Goal: Task Accomplishment & Management: Complete application form

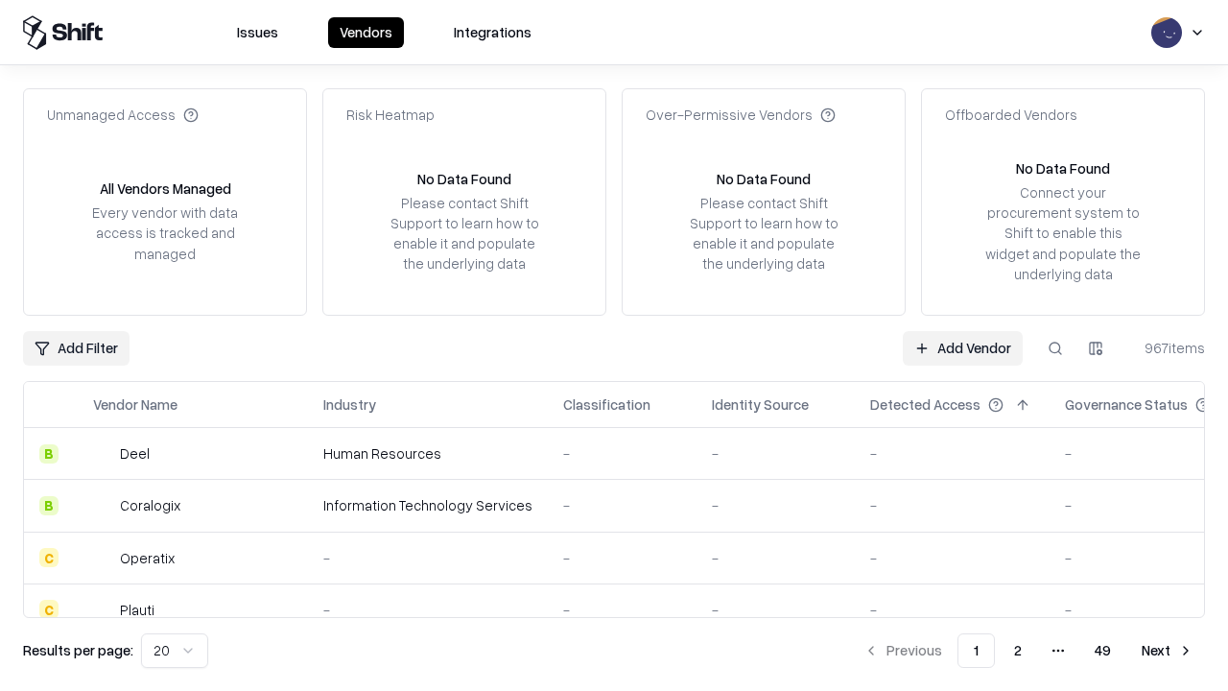
click at [962, 347] on link "Add Vendor" at bounding box center [963, 348] width 120 height 35
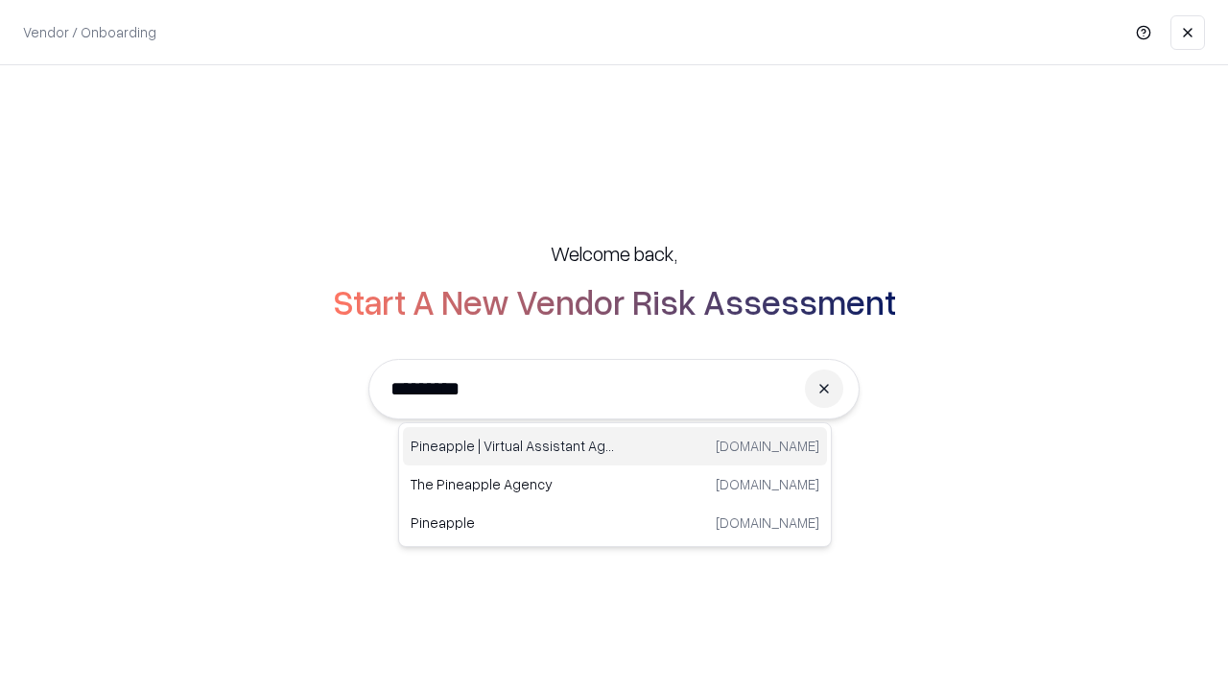
click at [615, 446] on div "Pineapple | Virtual Assistant Agency [DOMAIN_NAME]" at bounding box center [615, 446] width 424 height 38
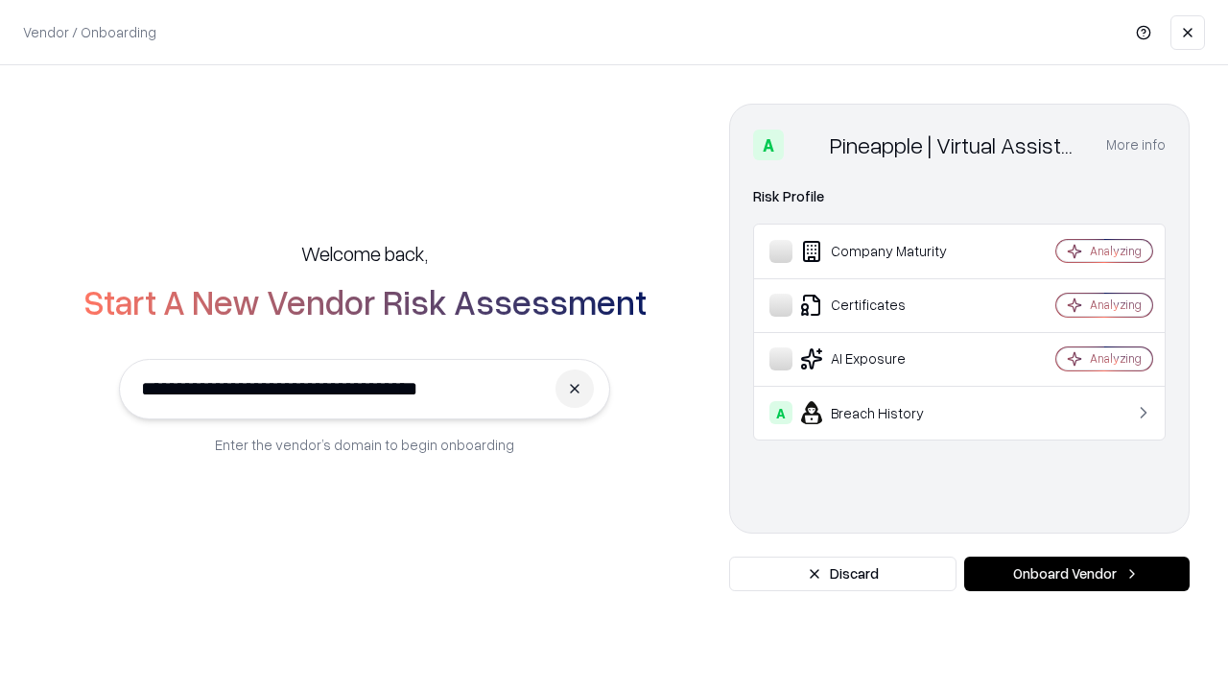
type input "**********"
click at [1077, 574] on button "Onboard Vendor" at bounding box center [1077, 574] width 226 height 35
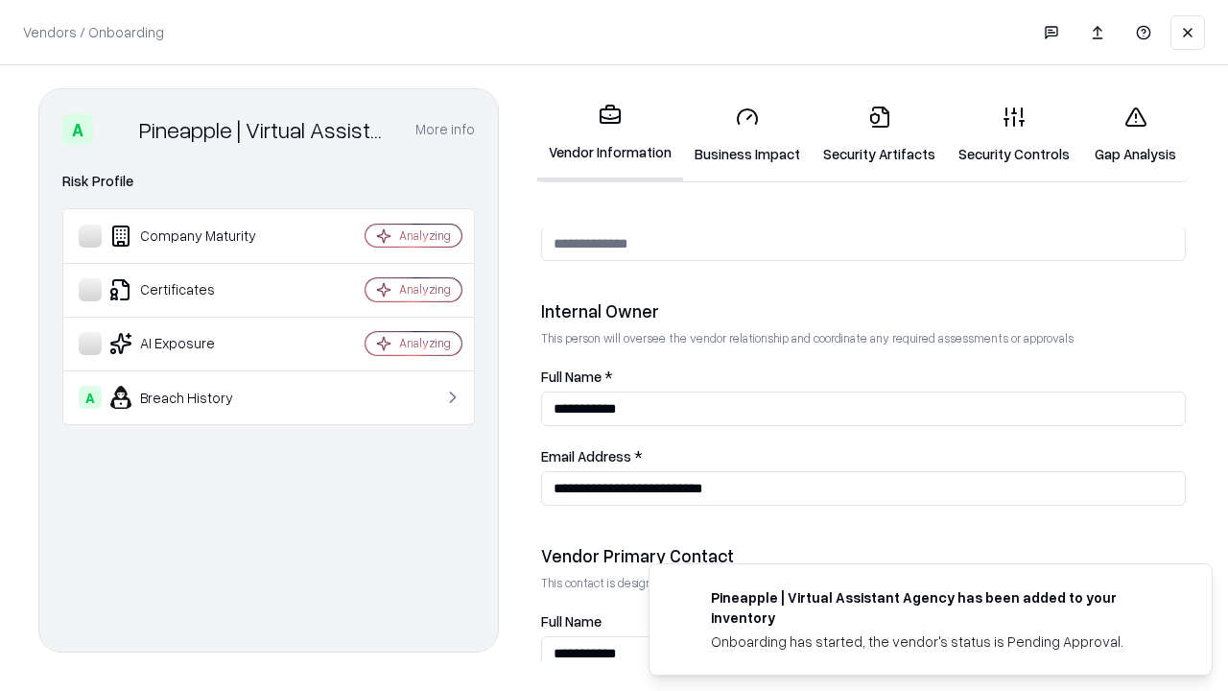
scroll to position [994, 0]
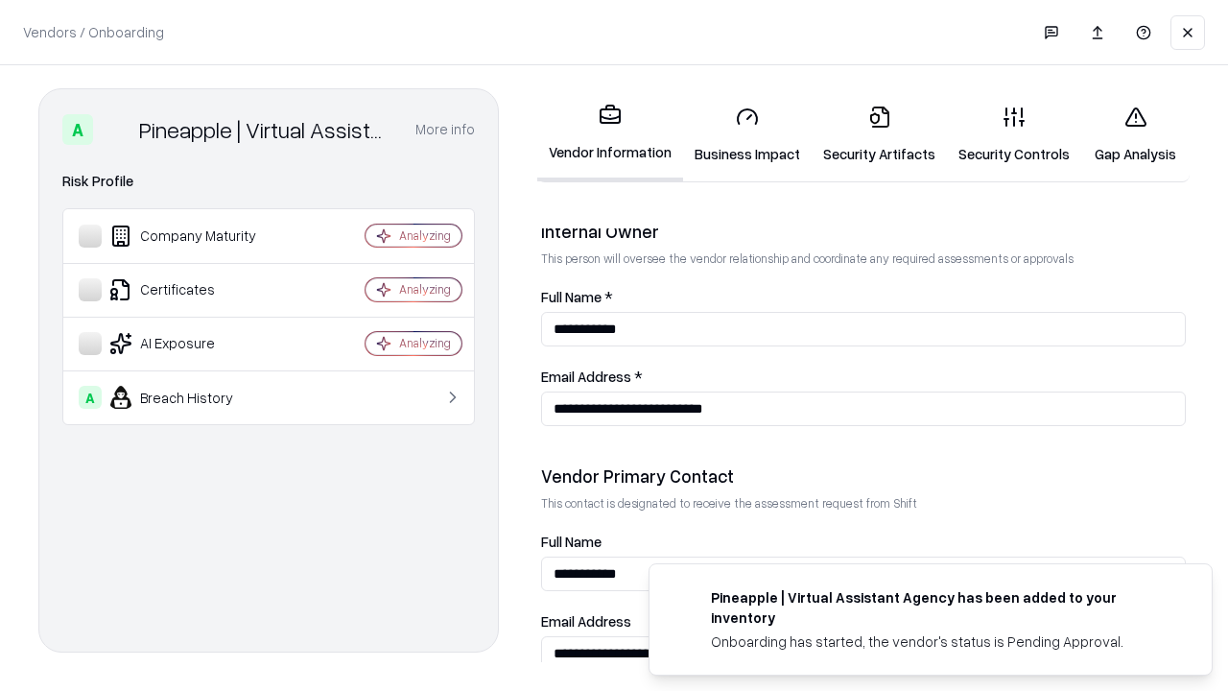
click at [748, 134] on link "Business Impact" at bounding box center [747, 134] width 129 height 89
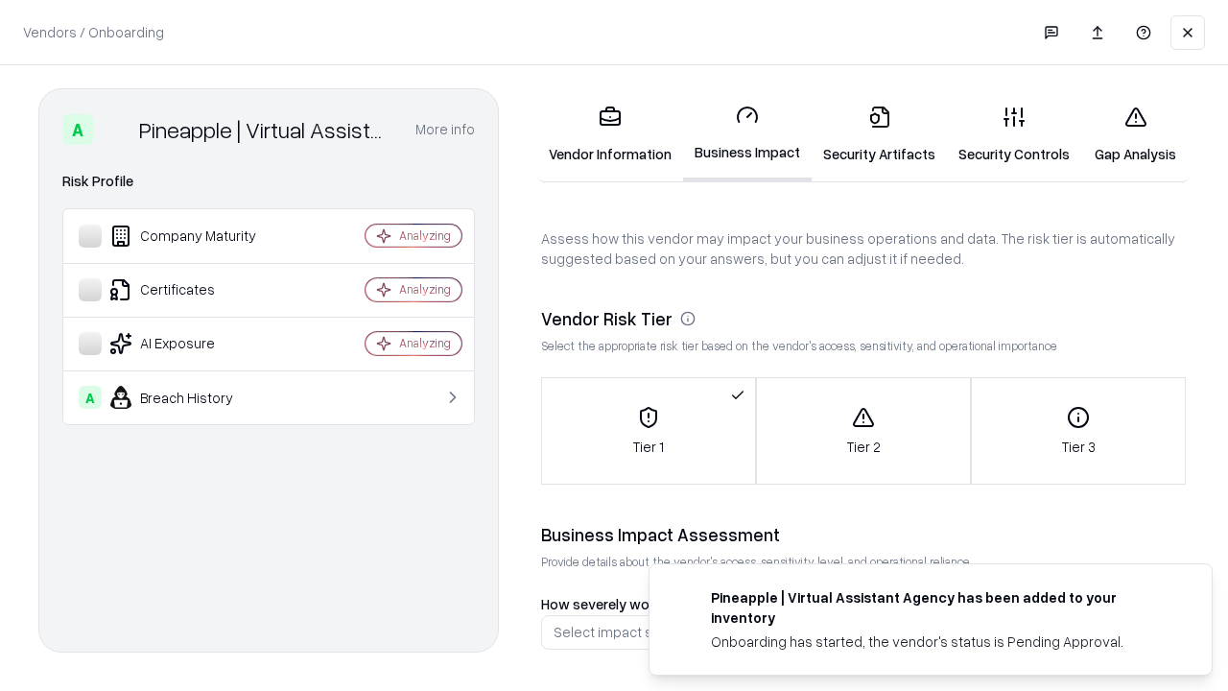
click at [879, 134] on link "Security Artifacts" at bounding box center [879, 134] width 135 height 89
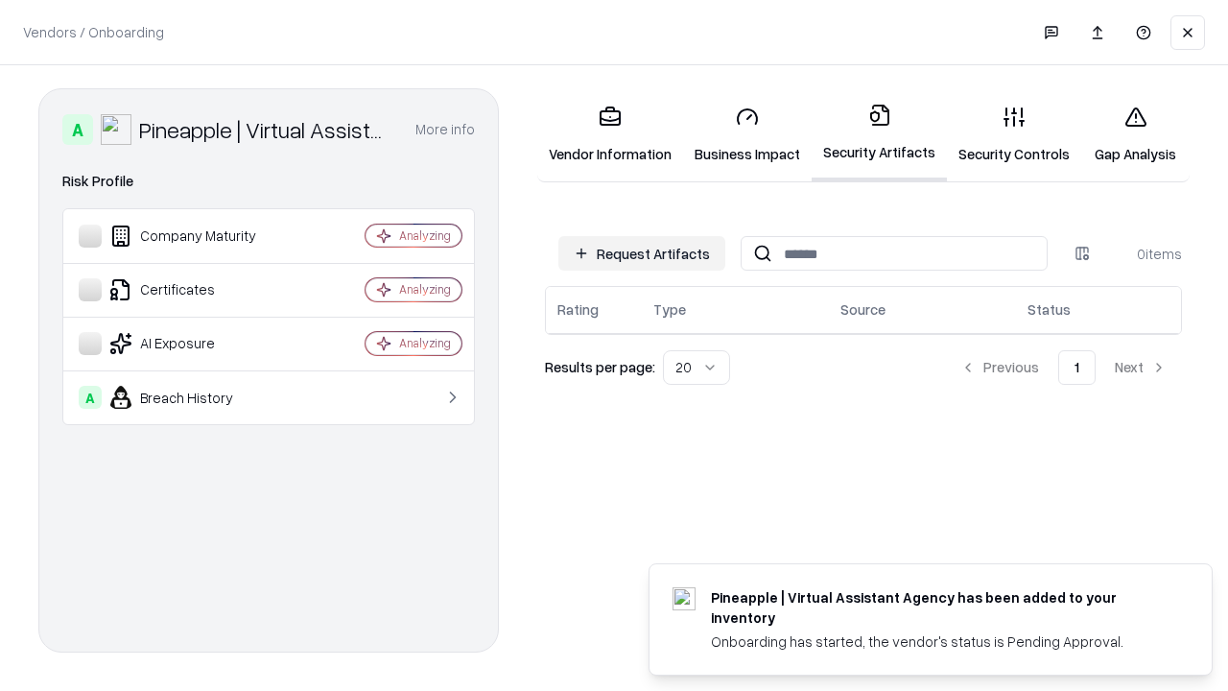
click at [642, 252] on button "Request Artifacts" at bounding box center [641, 253] width 167 height 35
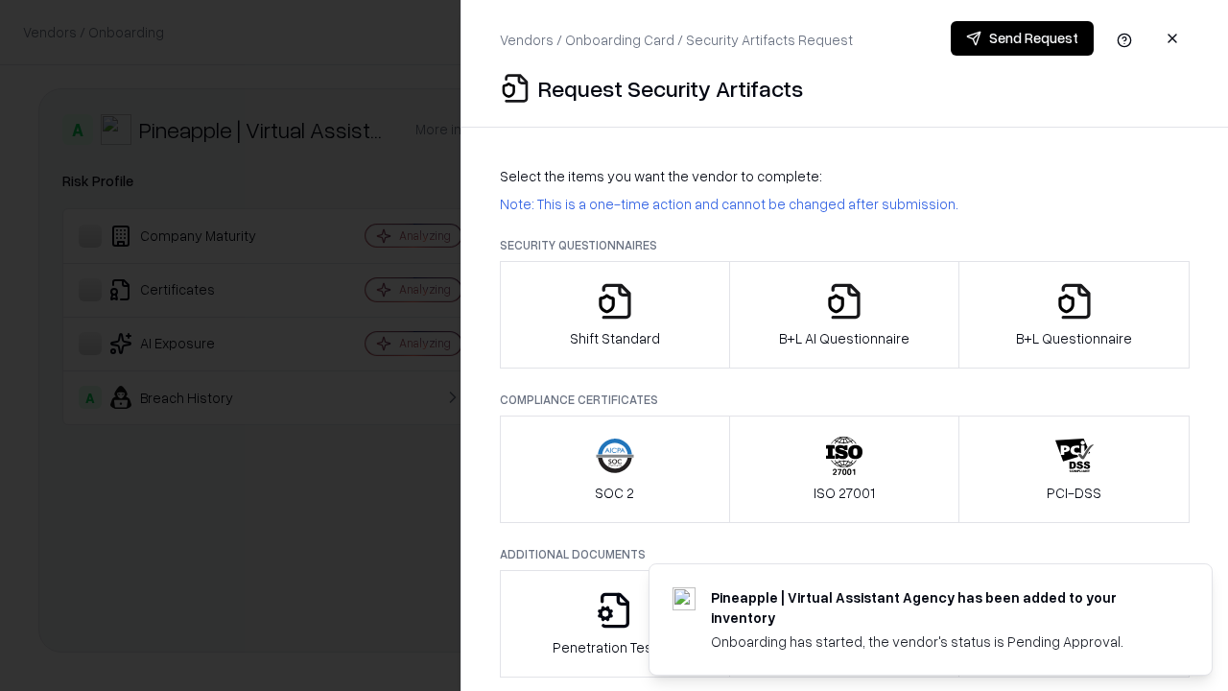
click at [614, 315] on icon "button" at bounding box center [615, 301] width 38 height 38
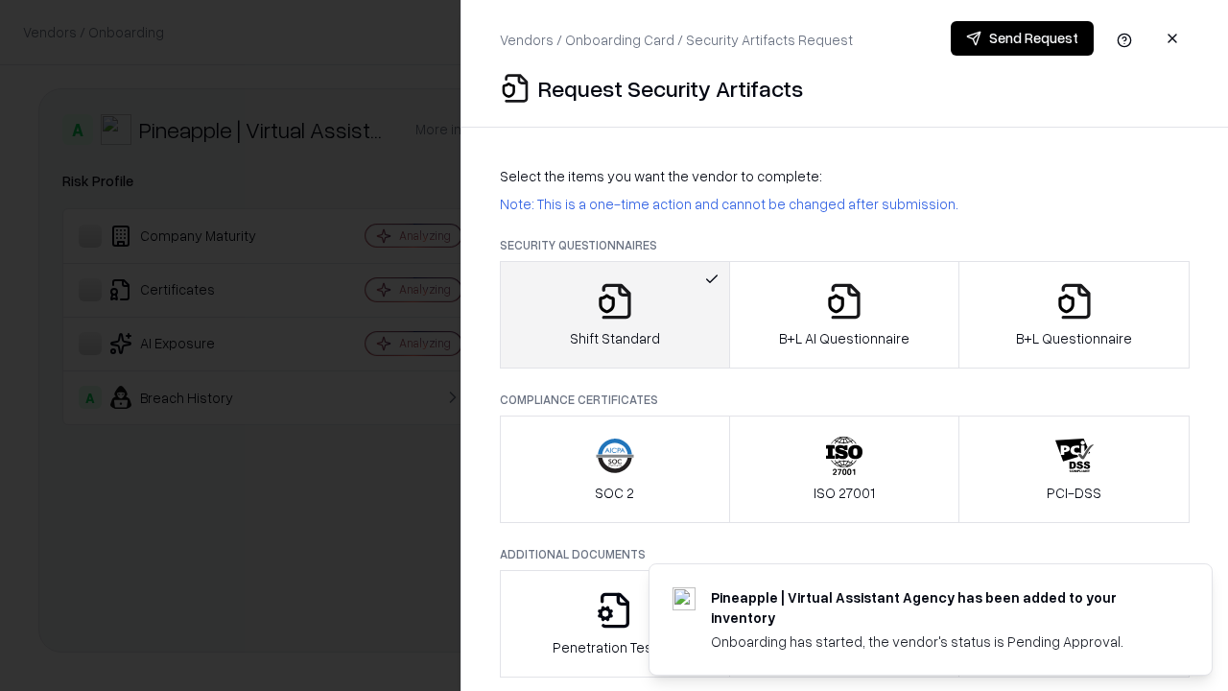
click at [1022, 38] on button "Send Request" at bounding box center [1022, 38] width 143 height 35
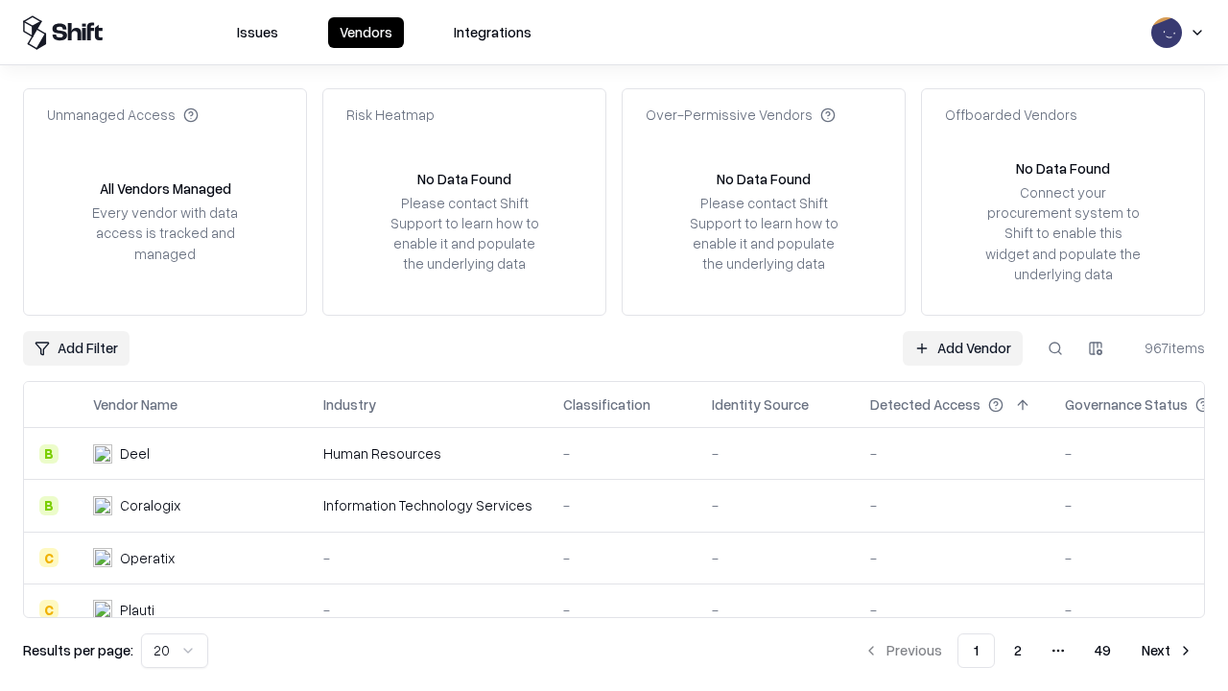
click at [1056, 347] on button at bounding box center [1055, 348] width 35 height 35
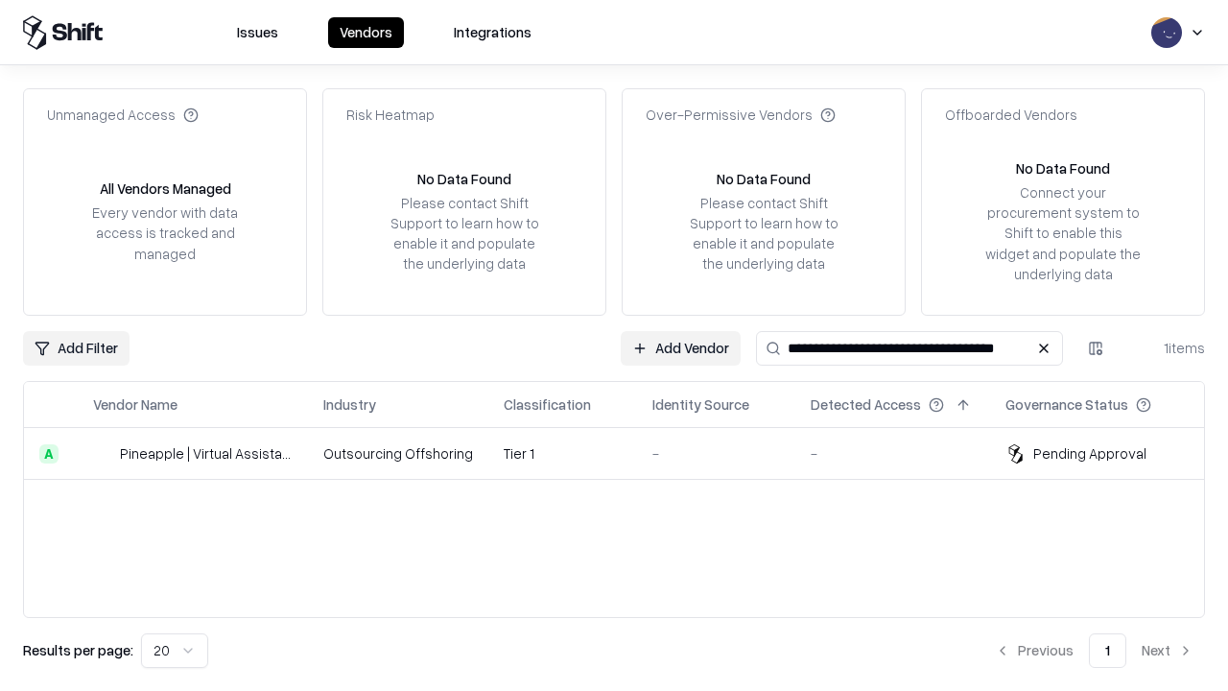
type input "**********"
click at [626, 453] on td "Tier 1" at bounding box center [562, 454] width 149 height 52
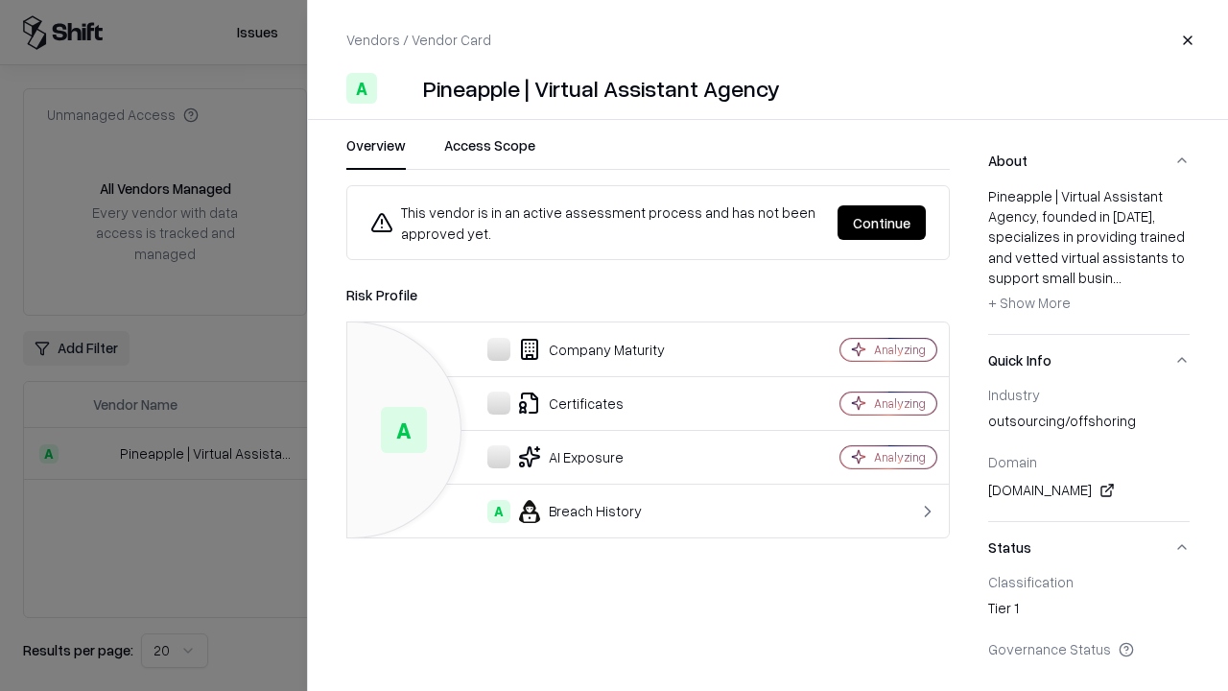
click at [882, 223] on button "Continue" at bounding box center [882, 222] width 88 height 35
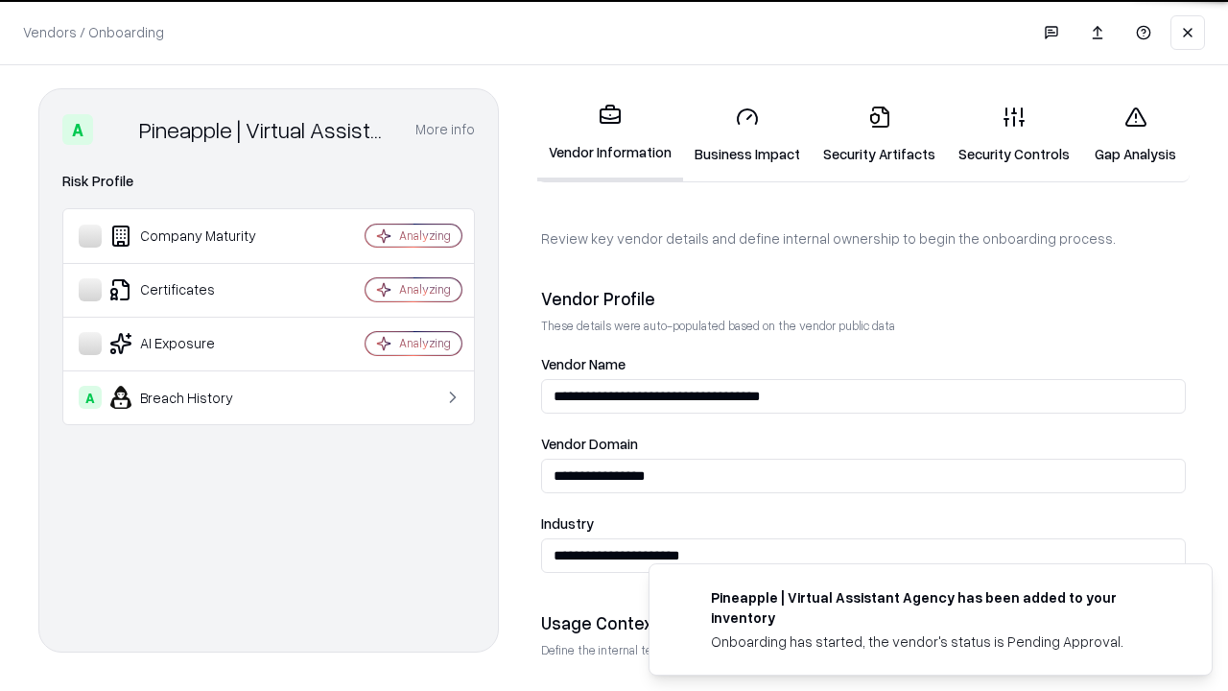
click at [879, 134] on link "Security Artifacts" at bounding box center [879, 134] width 135 height 89
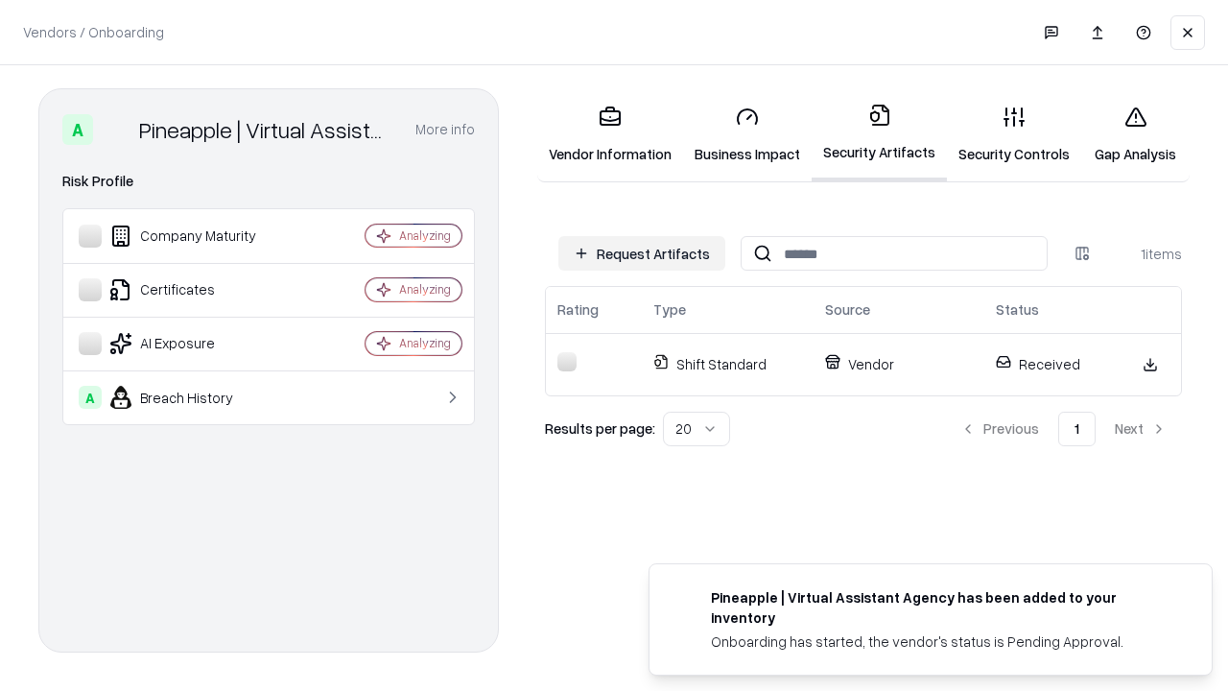
click at [1135, 134] on link "Gap Analysis" at bounding box center [1135, 134] width 108 height 89
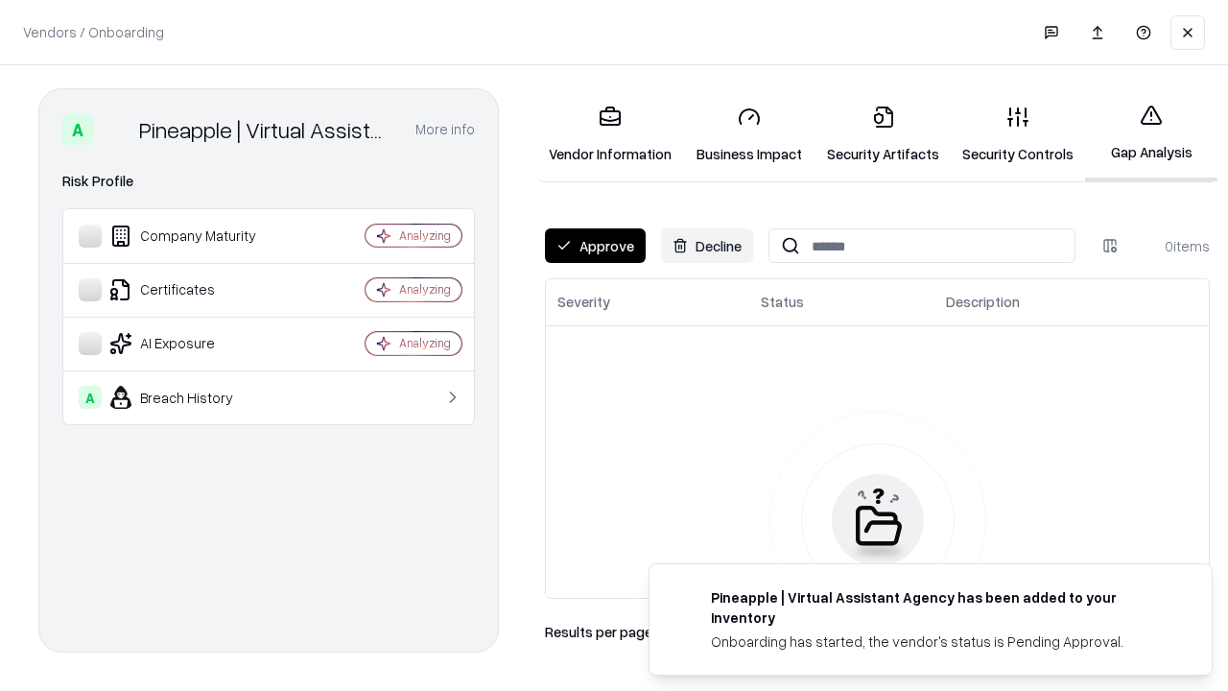
click at [595, 246] on button "Approve" at bounding box center [595, 245] width 101 height 35
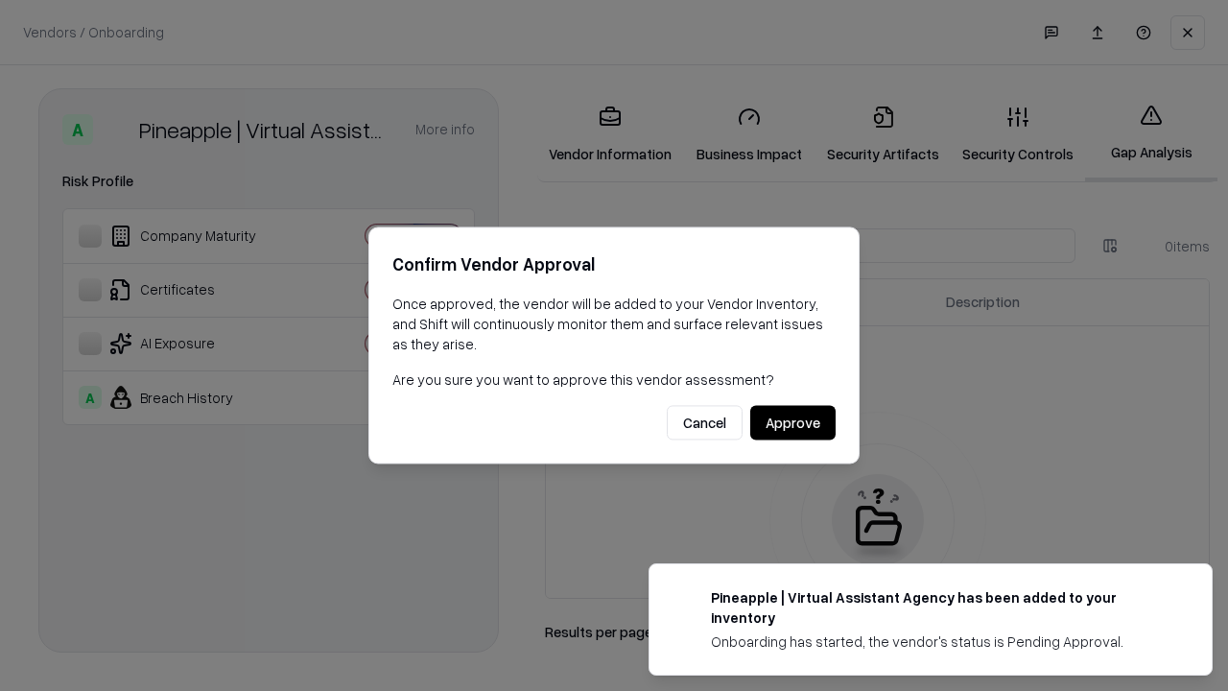
click at [793, 422] on button "Approve" at bounding box center [792, 423] width 85 height 35
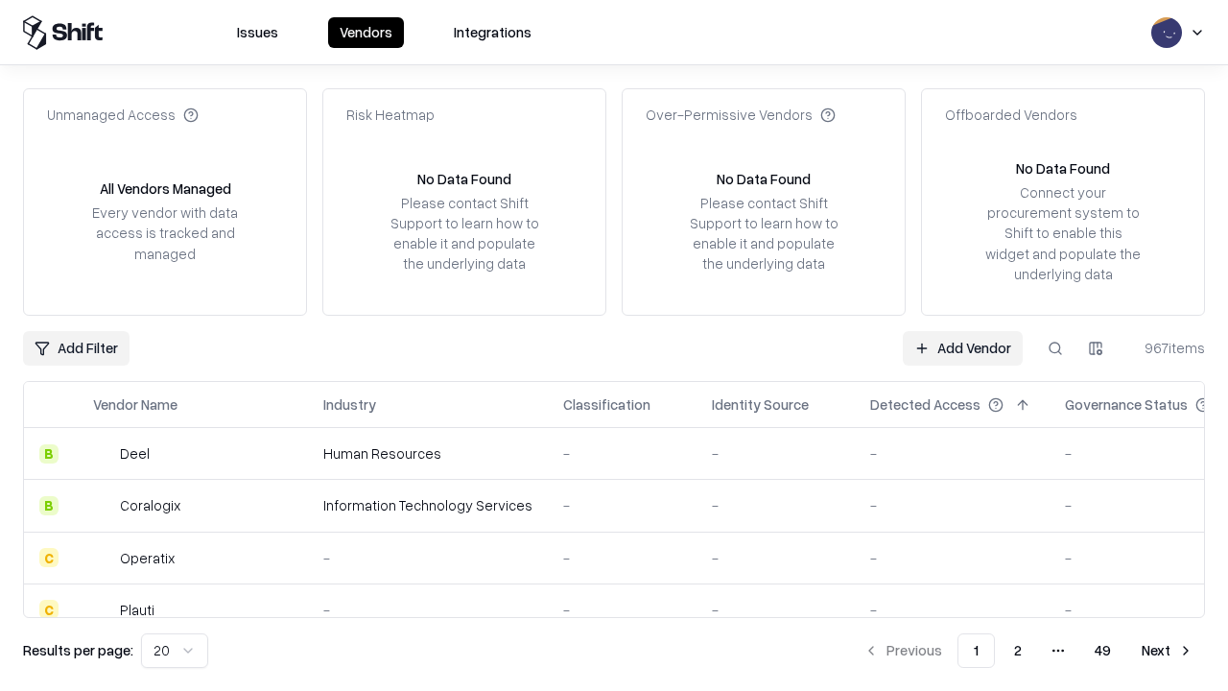
type input "**********"
click at [962, 347] on link "Add Vendor" at bounding box center [963, 348] width 120 height 35
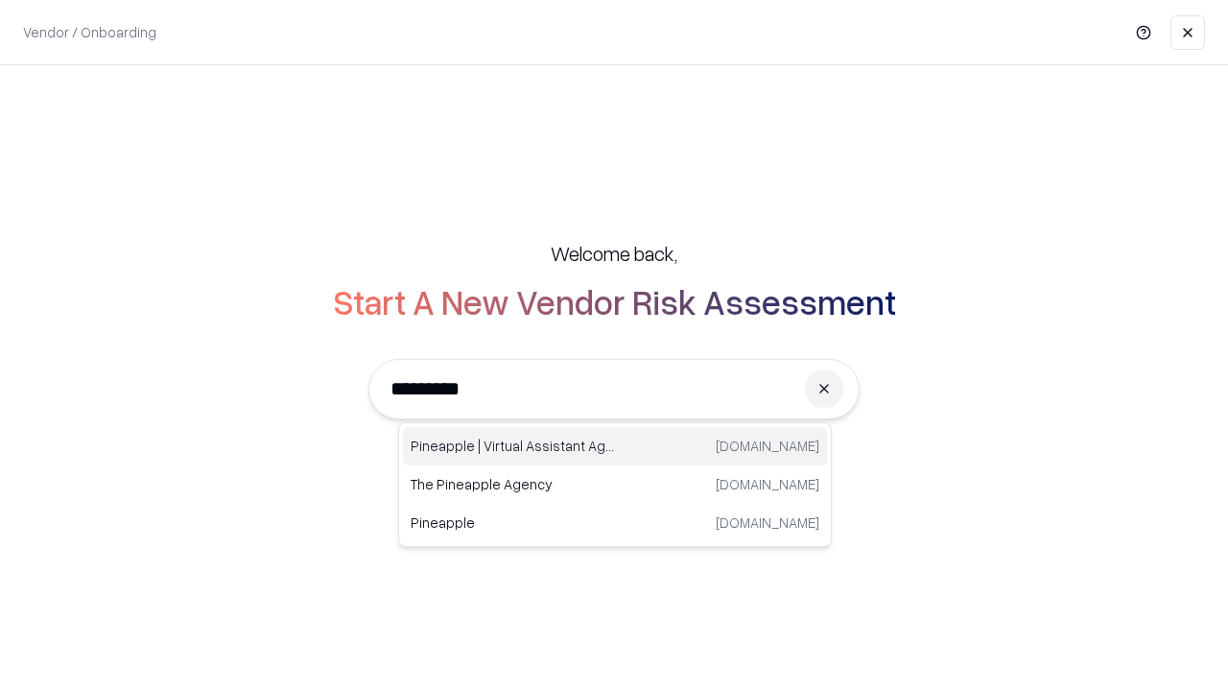
click at [615, 446] on div "Pineapple | Virtual Assistant Agency [DOMAIN_NAME]" at bounding box center [615, 446] width 424 height 38
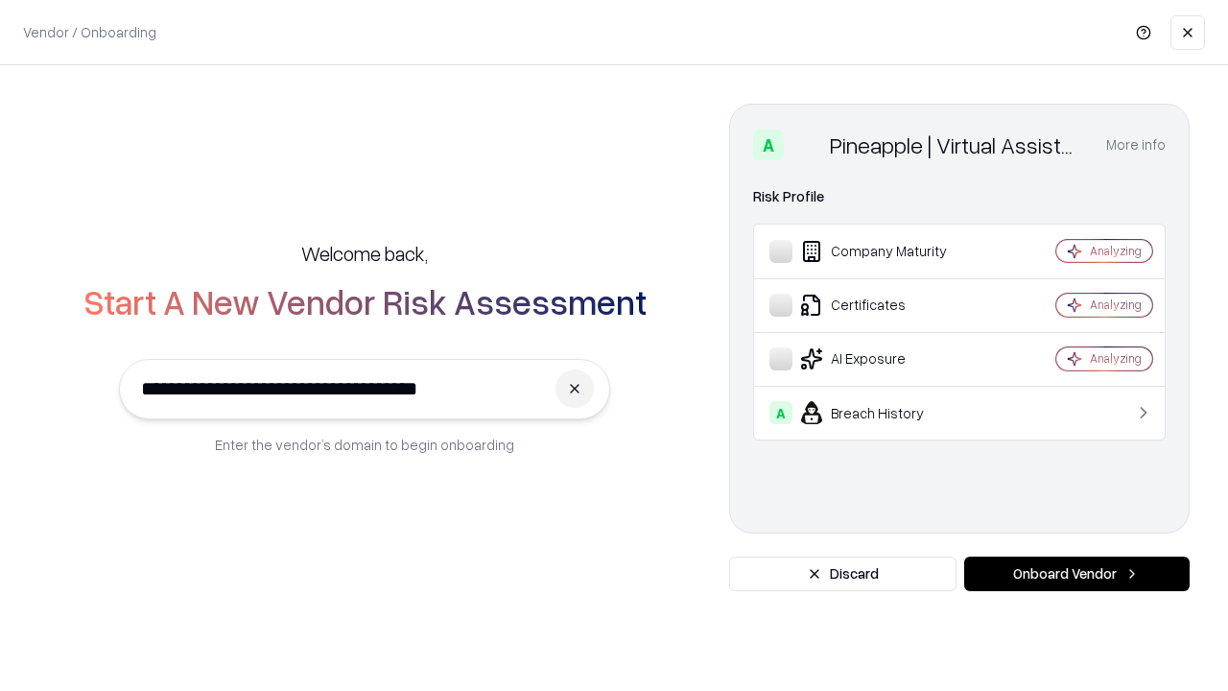
type input "**********"
click at [1077, 574] on button "Onboard Vendor" at bounding box center [1077, 574] width 226 height 35
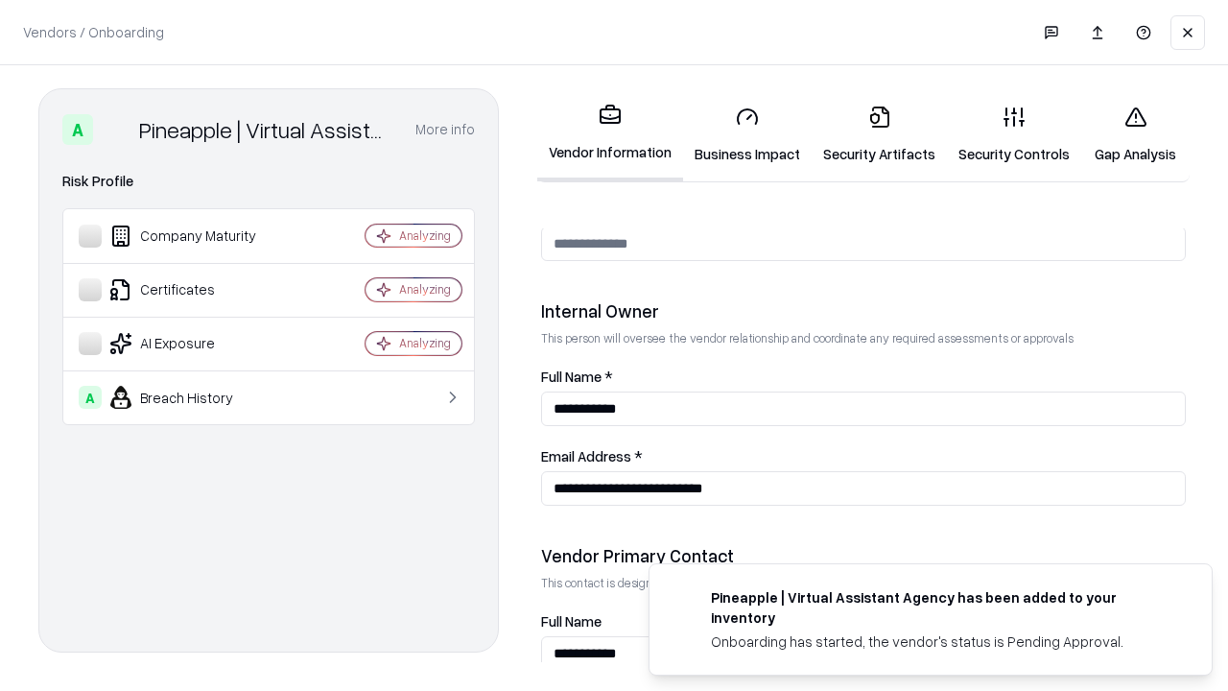
scroll to position [994, 0]
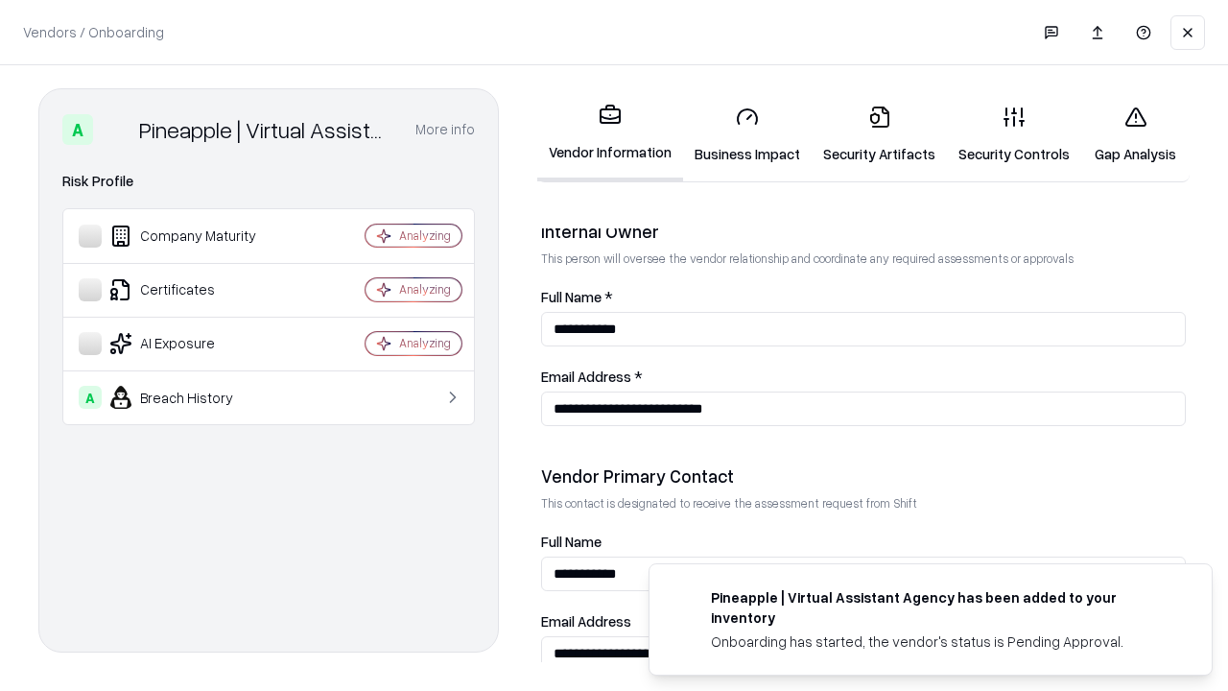
click at [1135, 134] on link "Gap Analysis" at bounding box center [1135, 134] width 108 height 89
